Goal: Check status: Check status

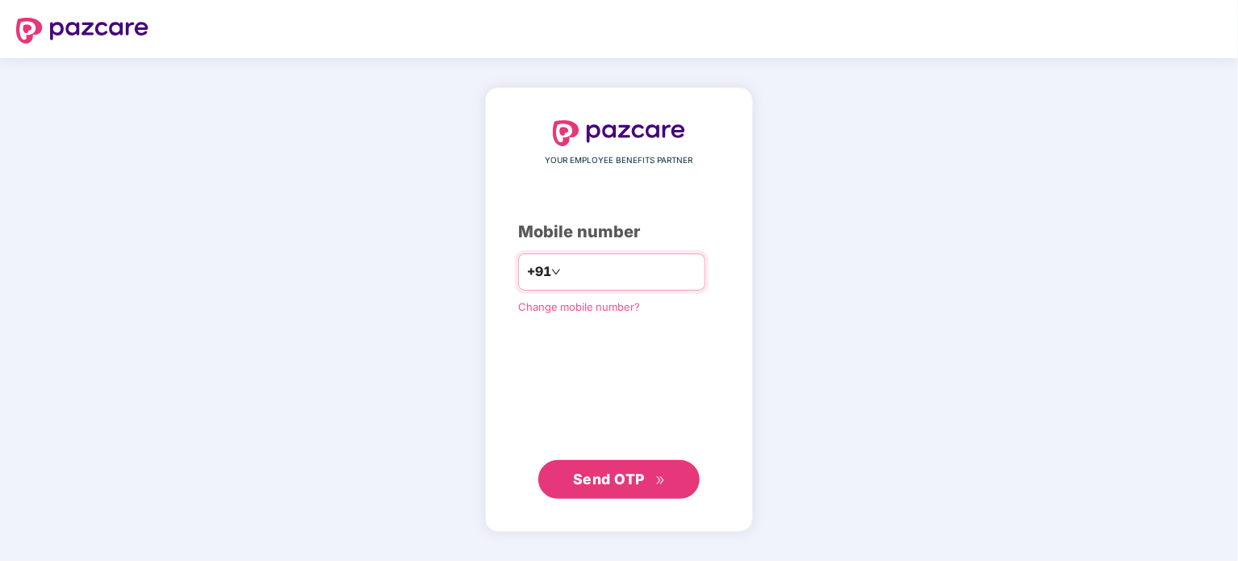
click at [580, 273] on input "number" at bounding box center [630, 272] width 132 height 26
type input "**********"
click at [584, 459] on div "Send OTP" at bounding box center [619, 478] width 202 height 39
click at [597, 477] on span "Send OTP" at bounding box center [609, 478] width 72 height 17
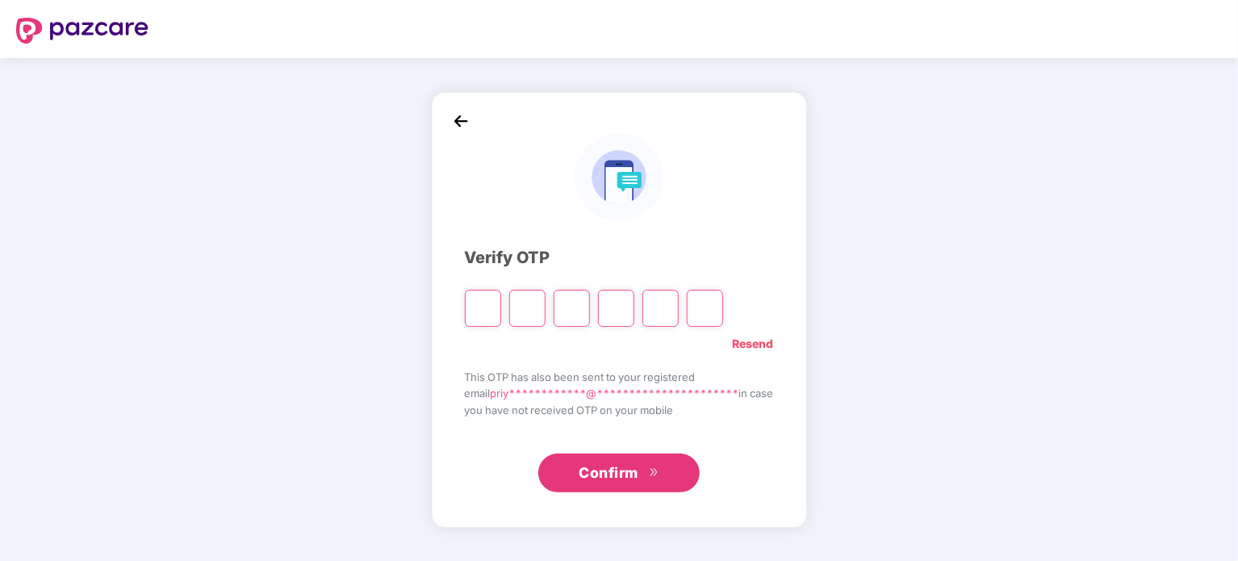
type input "*"
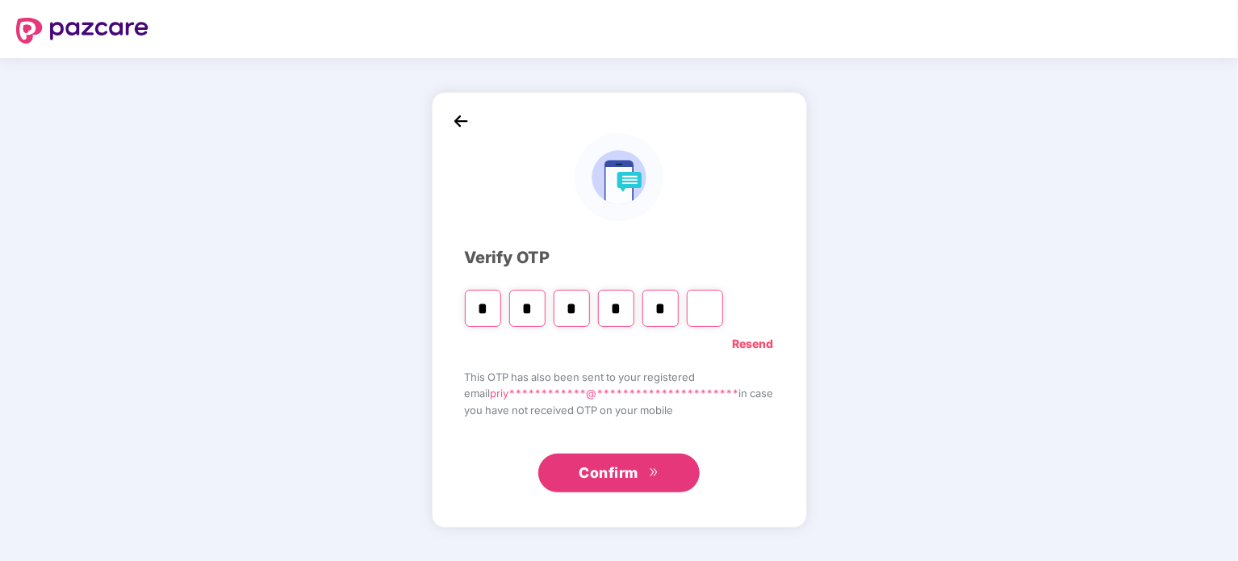
type input "*"
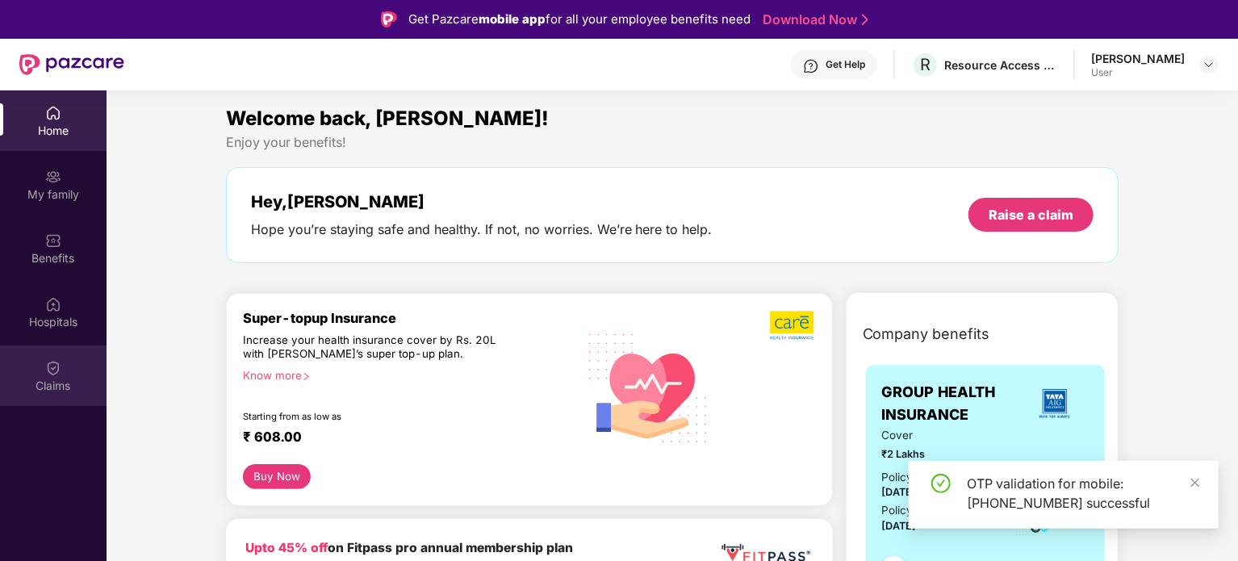
click at [58, 377] on div "Claims" at bounding box center [53, 375] width 107 height 61
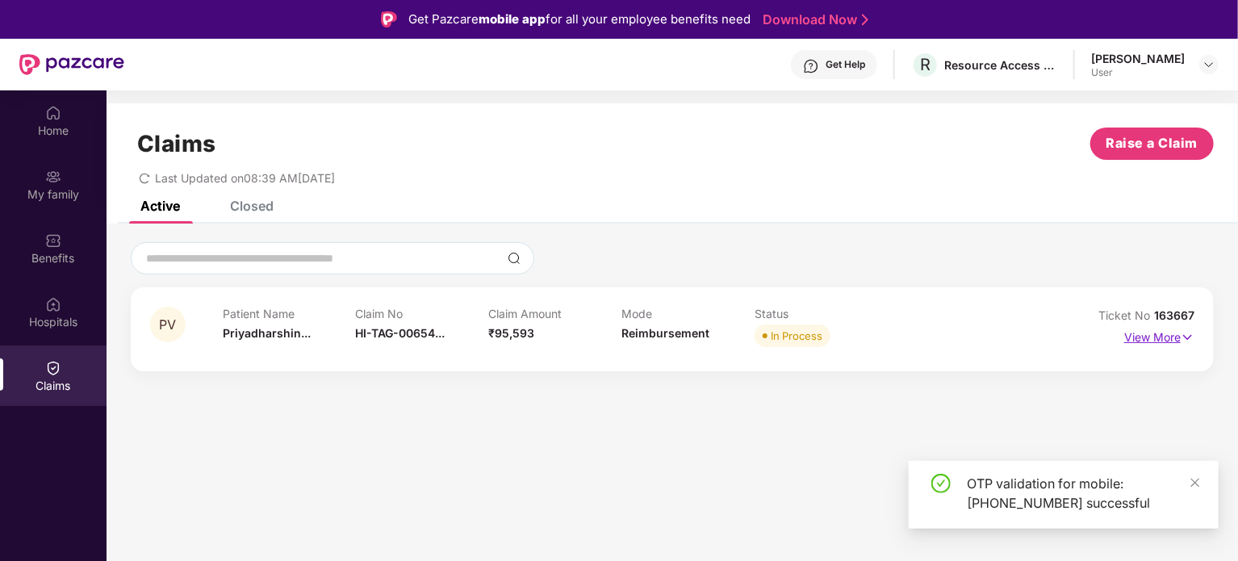
click at [1168, 336] on p "View More" at bounding box center [1159, 335] width 70 height 22
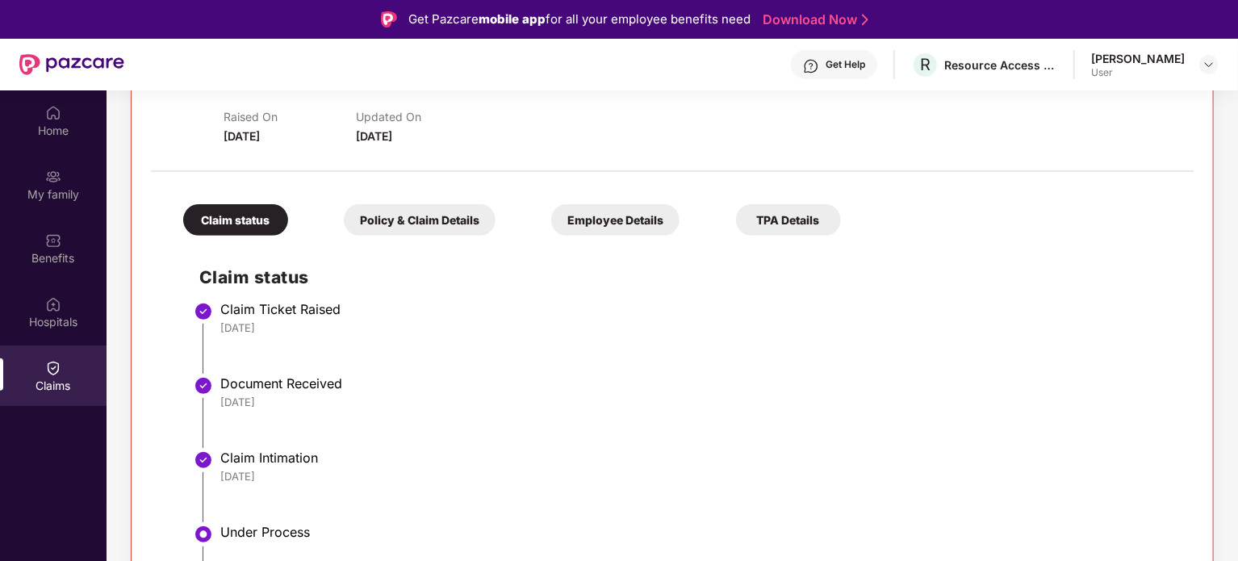
scroll to position [183, 0]
